Goal: Complete application form

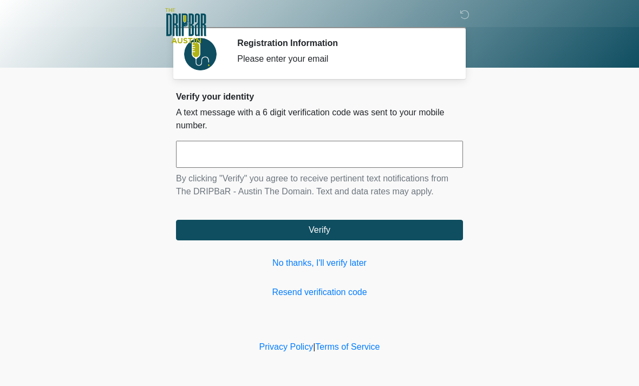
click at [331, 260] on link "No thanks, I'll verify later" at bounding box center [319, 263] width 287 height 13
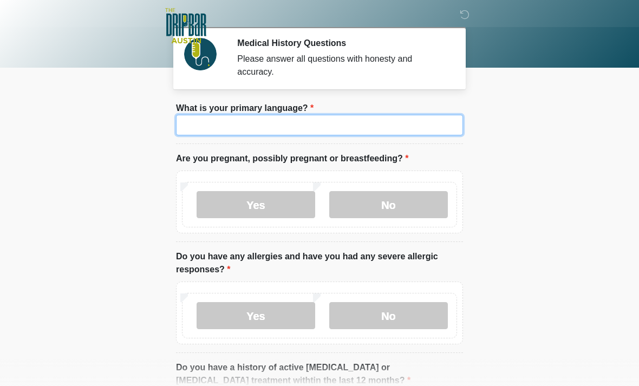
click at [318, 122] on input "What is your primary language?" at bounding box center [319, 125] width 287 height 21
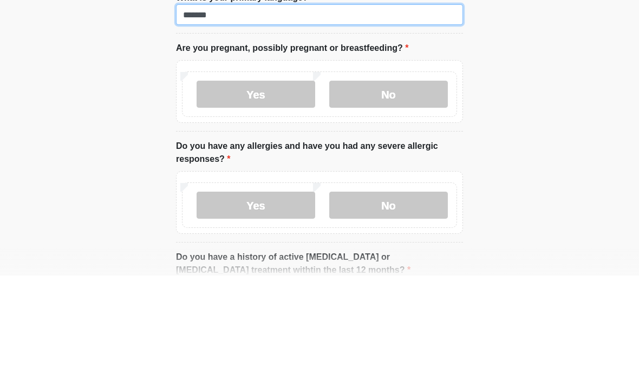
type input "*******"
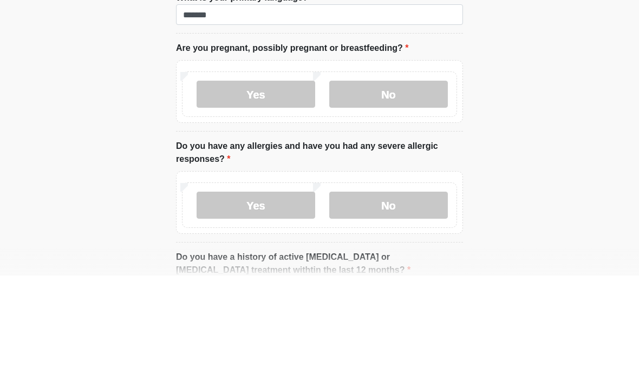
click at [405, 191] on label "No" at bounding box center [388, 204] width 119 height 27
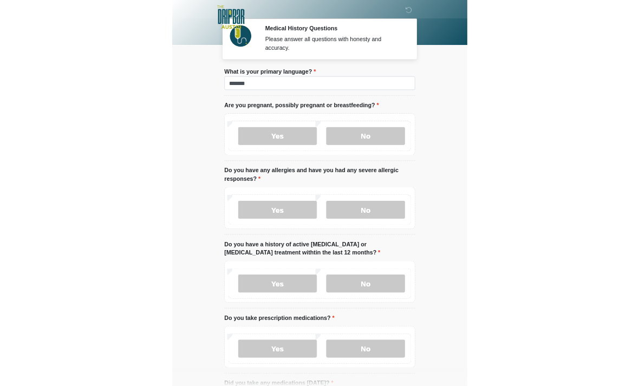
scroll to position [110, 0]
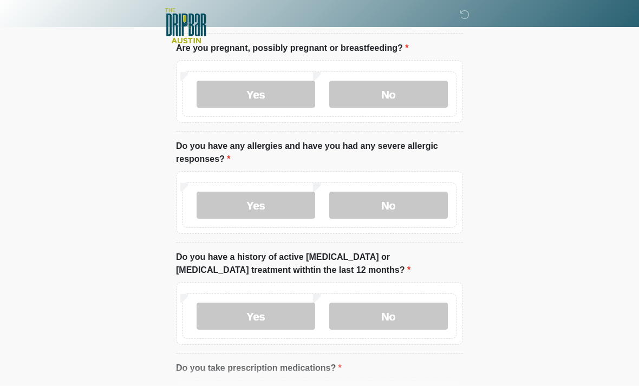
click at [415, 199] on label "No" at bounding box center [388, 205] width 119 height 27
click at [395, 309] on label "No" at bounding box center [388, 316] width 119 height 27
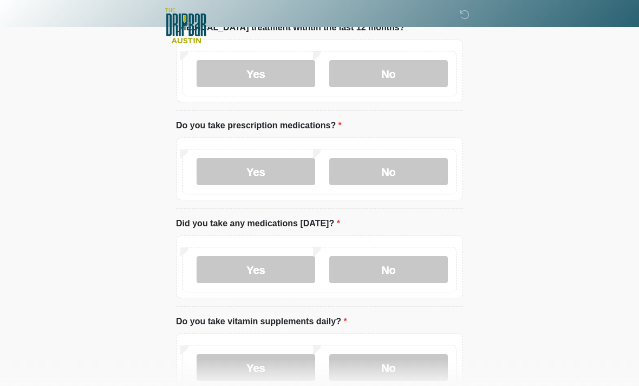
scroll to position [352, 0]
click at [395, 168] on label "No" at bounding box center [388, 172] width 119 height 27
click at [395, 270] on label "No" at bounding box center [388, 270] width 119 height 27
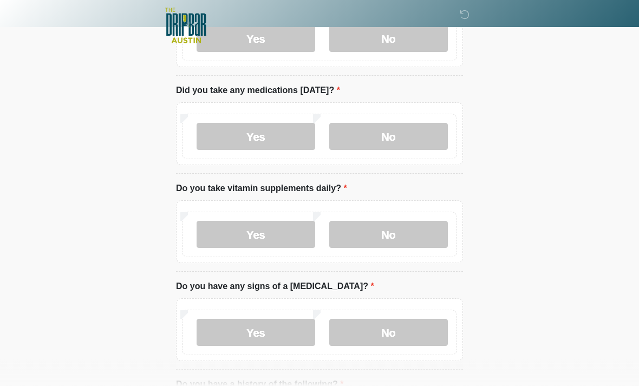
scroll to position [488, 0]
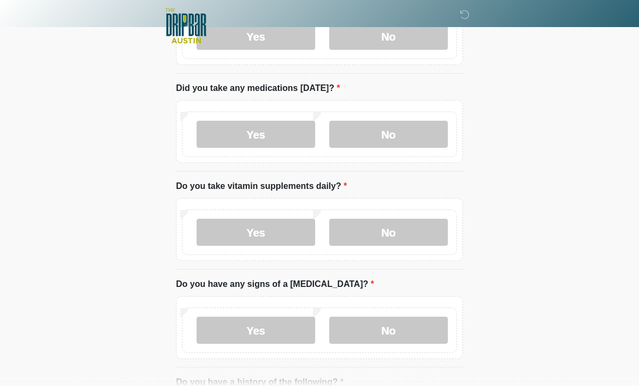
click at [411, 226] on label "No" at bounding box center [388, 232] width 119 height 27
click at [282, 228] on label "Yes" at bounding box center [256, 232] width 119 height 27
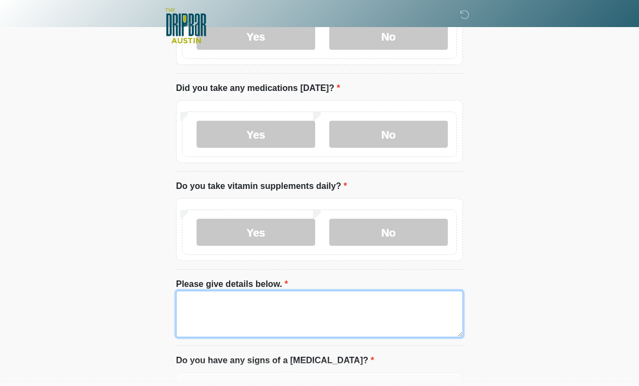
click at [244, 315] on textarea "Please give details below." at bounding box center [319, 314] width 287 height 47
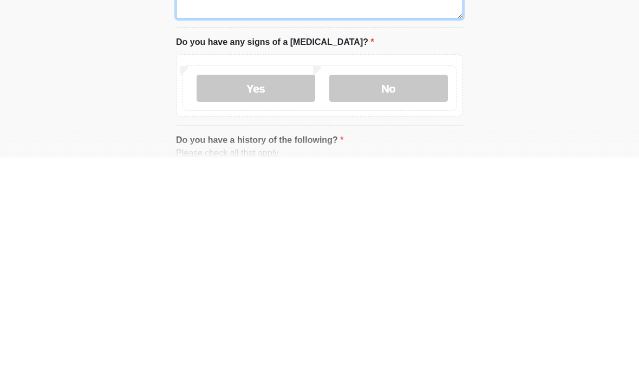
type textarea "***"
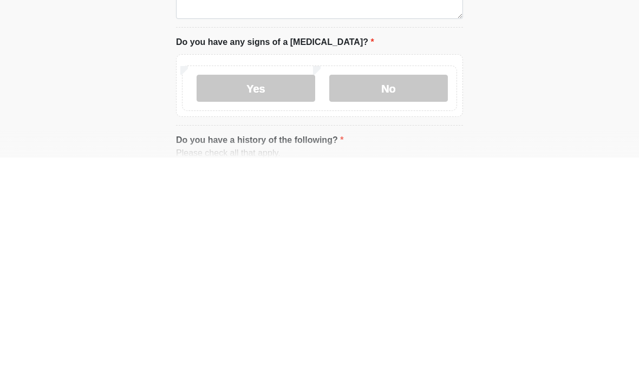
click at [402, 303] on label "No" at bounding box center [388, 316] width 119 height 27
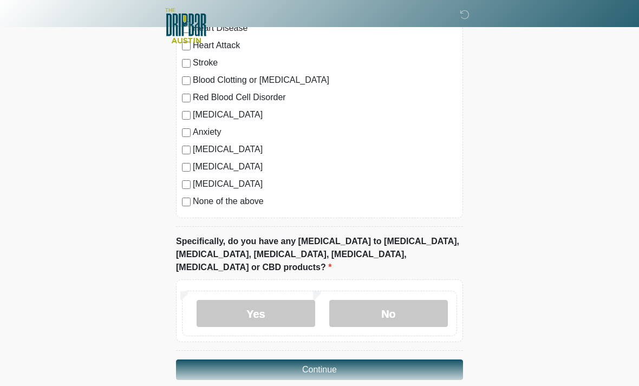
scroll to position [976, 0]
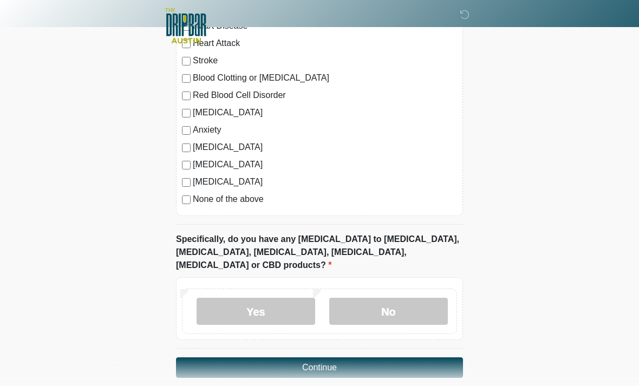
click at [405, 303] on label "No" at bounding box center [388, 311] width 119 height 27
click at [359, 357] on button "Continue" at bounding box center [319, 367] width 287 height 21
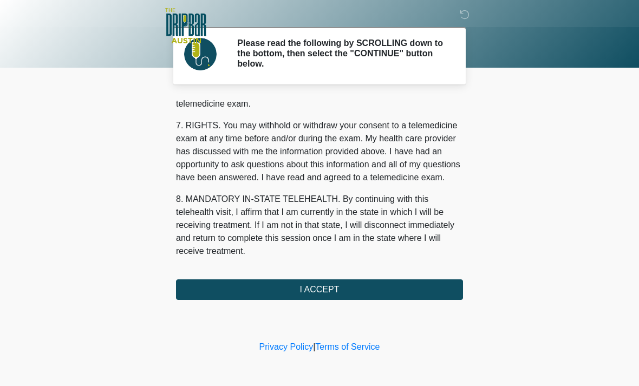
scroll to position [472, 0]
click at [348, 292] on button "I ACCEPT" at bounding box center [319, 289] width 287 height 21
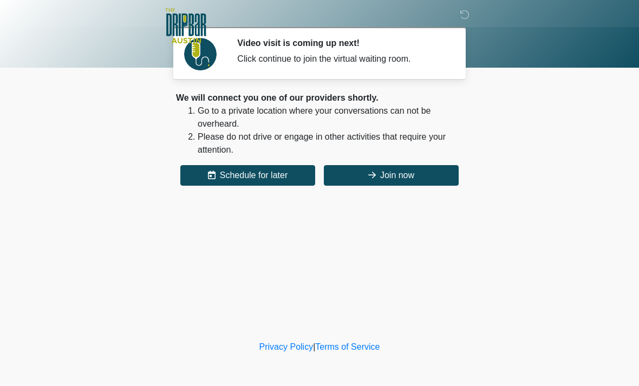
click at [433, 173] on button "Join now" at bounding box center [391, 175] width 135 height 21
